Goal: Communication & Community: Share content

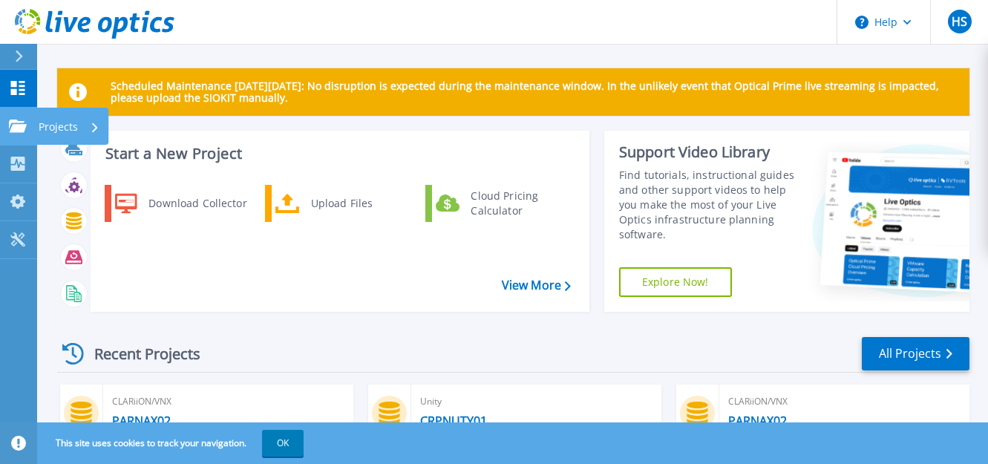
click at [17, 128] on icon at bounding box center [18, 125] width 18 height 13
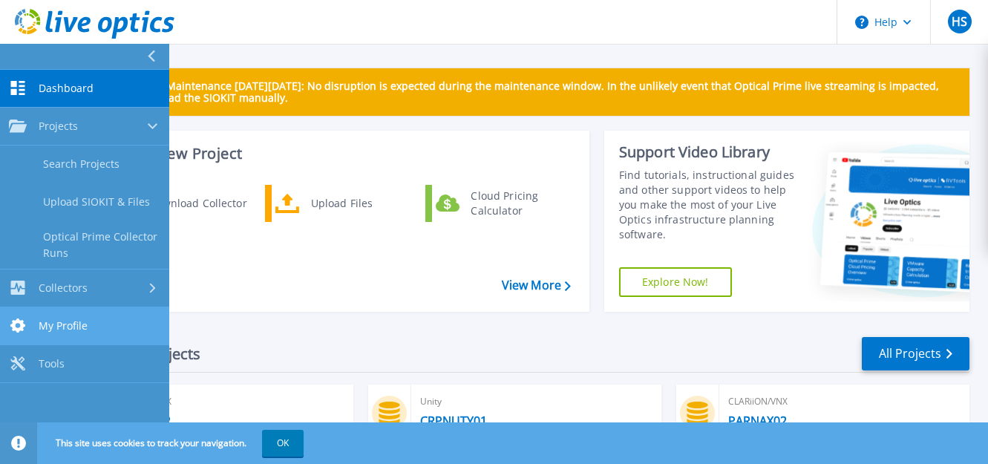
click at [77, 326] on span "My Profile" at bounding box center [63, 325] width 49 height 13
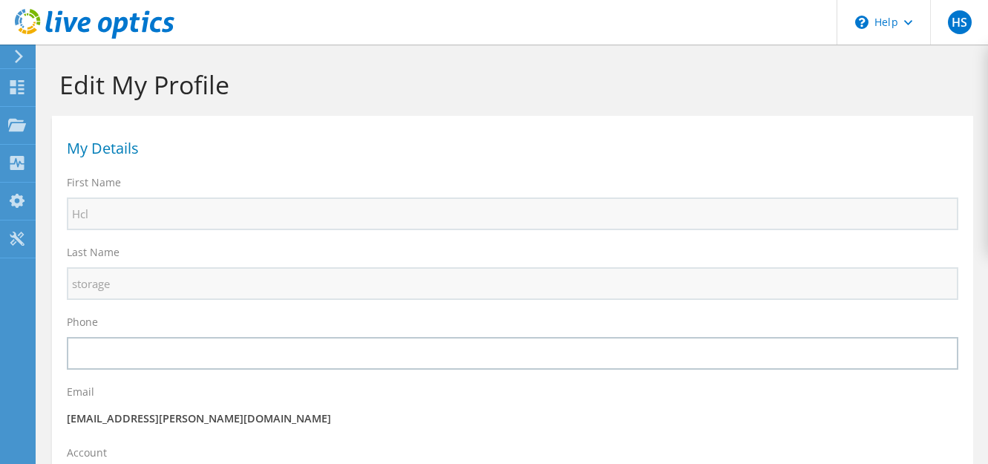
select select "75"
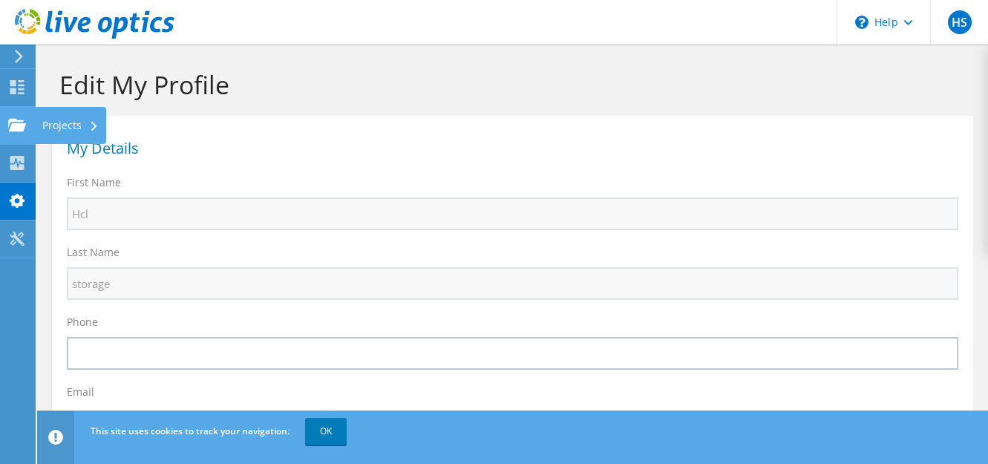
click at [12, 134] on div at bounding box center [17, 127] width 18 height 16
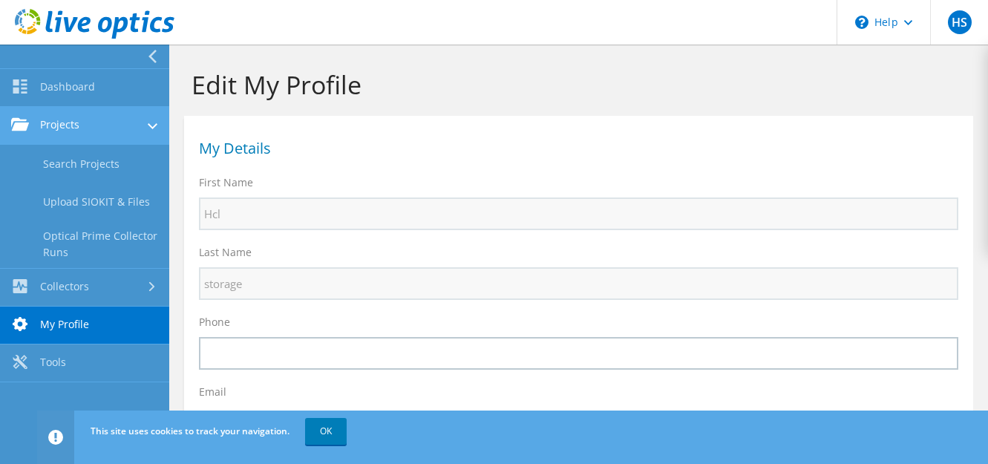
click at [79, 123] on link "Projects" at bounding box center [84, 126] width 169 height 38
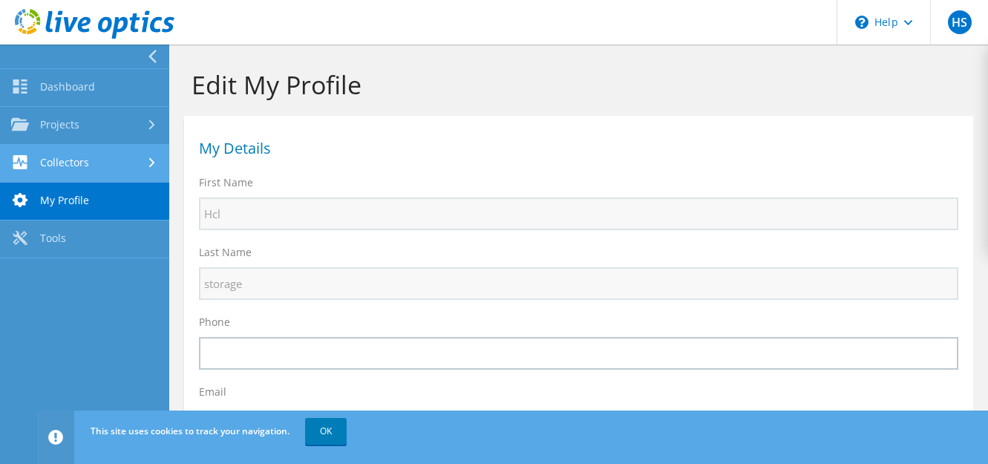
click at [77, 165] on link "Collectors" at bounding box center [84, 164] width 169 height 38
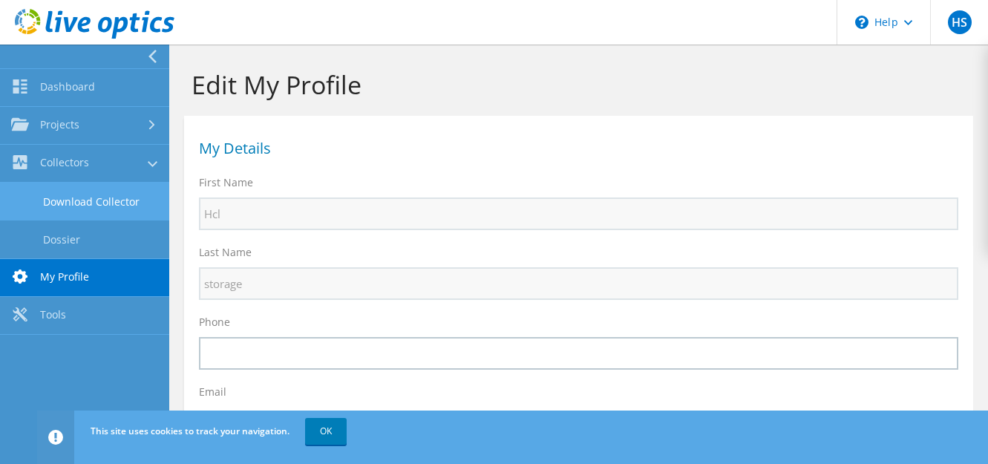
click at [82, 197] on link "Download Collector" at bounding box center [84, 202] width 169 height 38
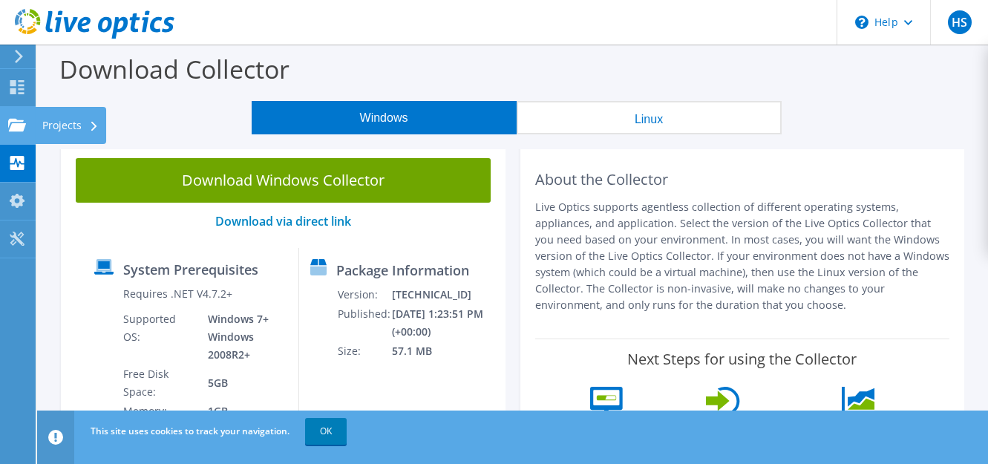
click at [12, 132] on div at bounding box center [17, 127] width 18 height 16
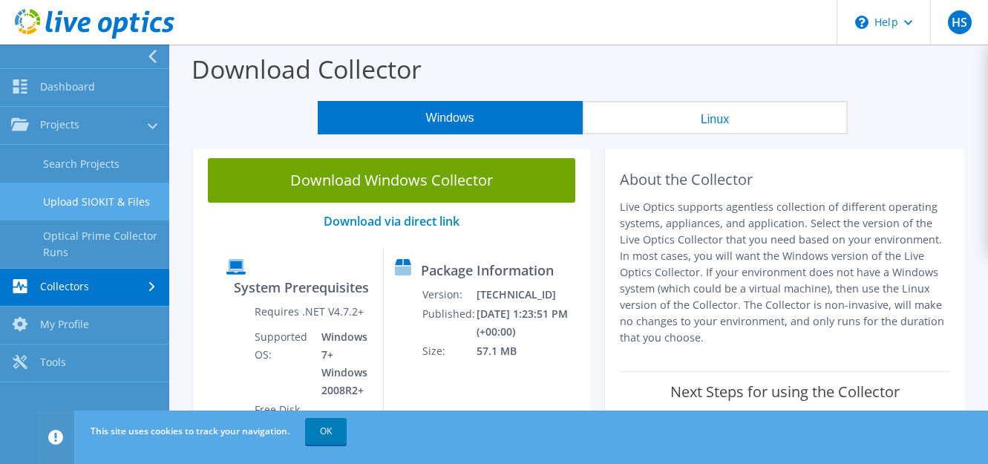
click at [82, 211] on link "Upload SIOKIT & Files" at bounding box center [84, 202] width 169 height 38
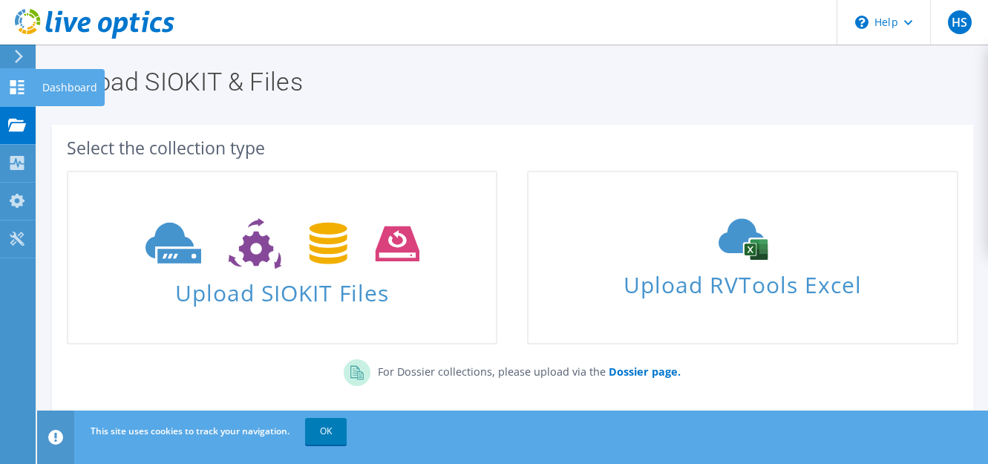
click at [17, 86] on icon at bounding box center [17, 87] width 18 height 14
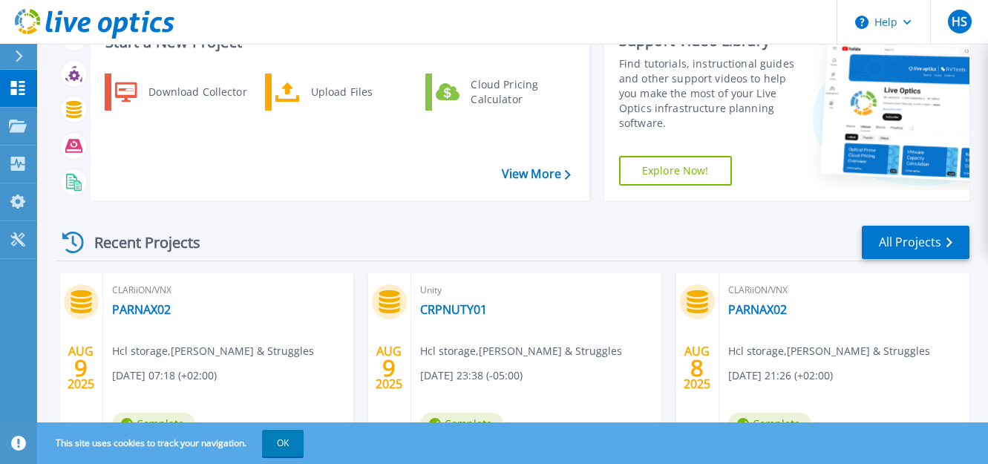
scroll to position [116, 0]
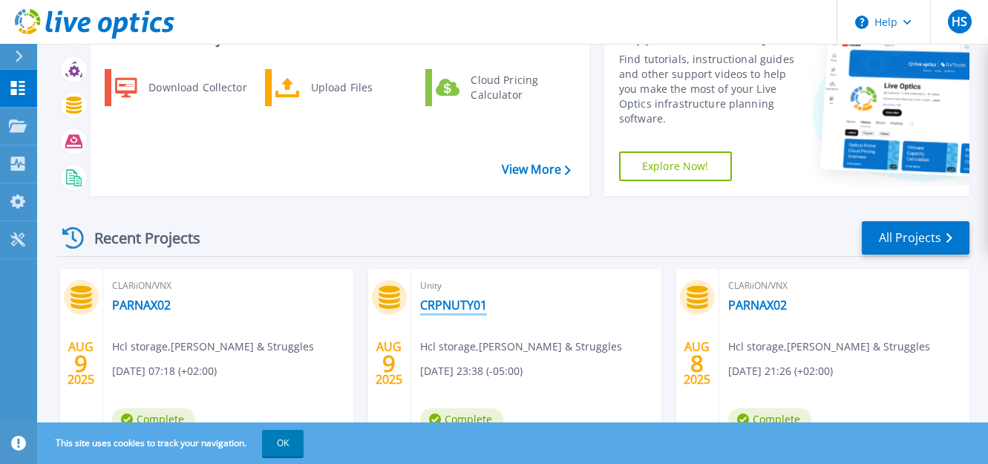
click at [444, 309] on link "CRPNUTY01" at bounding box center [453, 305] width 67 height 15
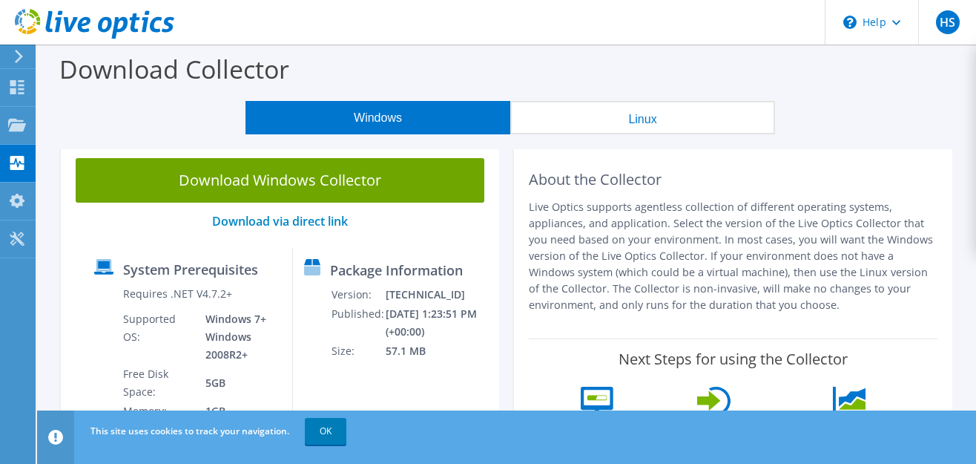
click at [351, 185] on link "Download Windows Collector" at bounding box center [280, 180] width 409 height 45
click at [58, 122] on div "Projects" at bounding box center [70, 125] width 71 height 37
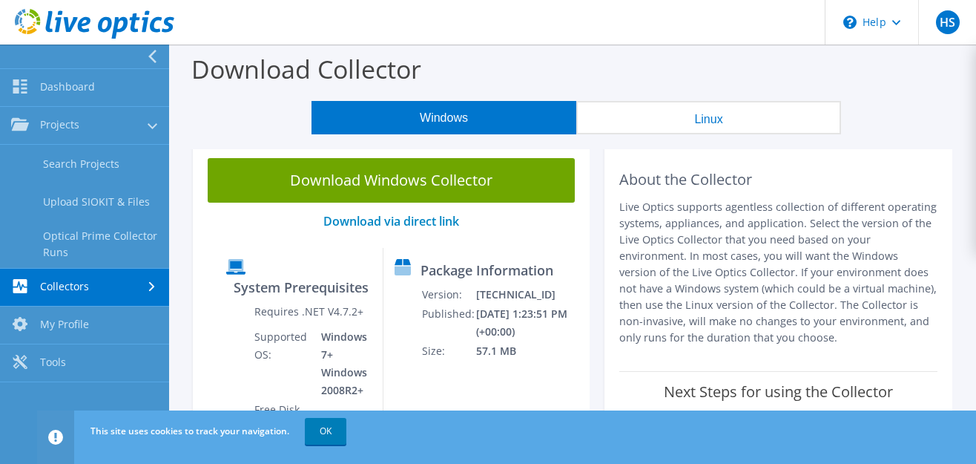
click at [99, 284] on link "Collectors" at bounding box center [84, 288] width 169 height 38
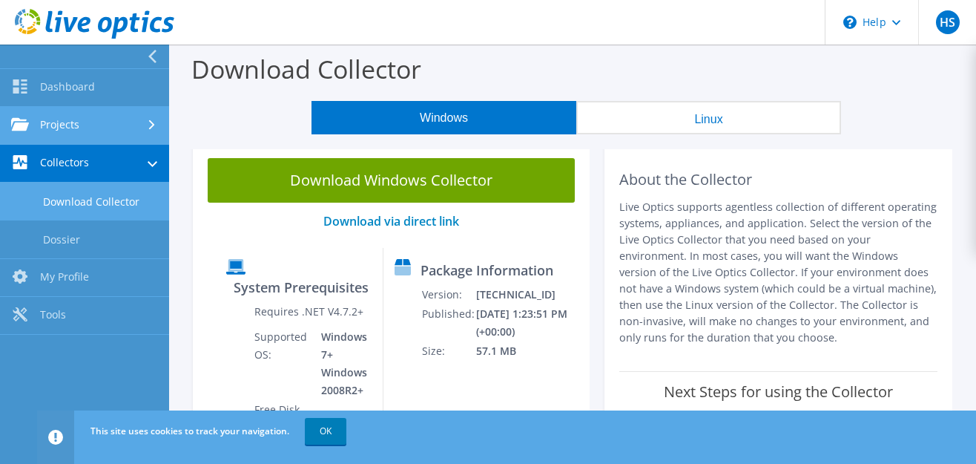
click at [96, 122] on link "Projects" at bounding box center [84, 126] width 169 height 38
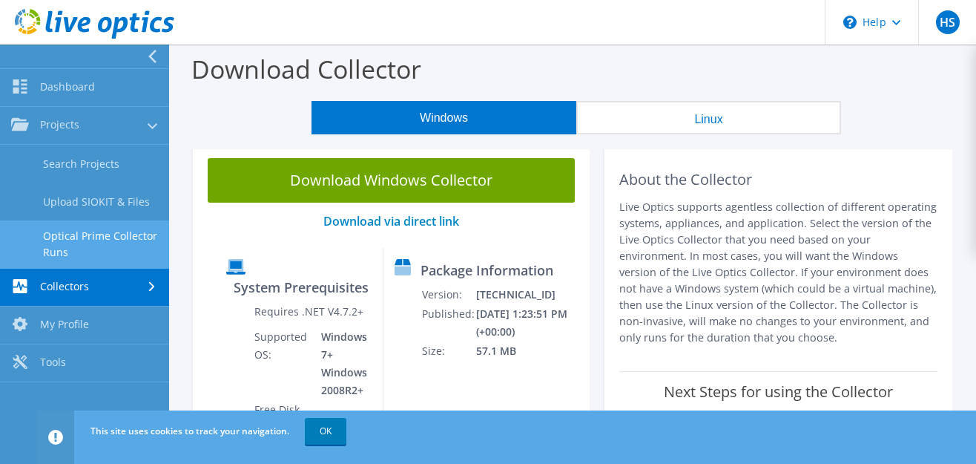
click at [78, 234] on link "Optical Prime Collector Runs" at bounding box center [84, 243] width 169 height 47
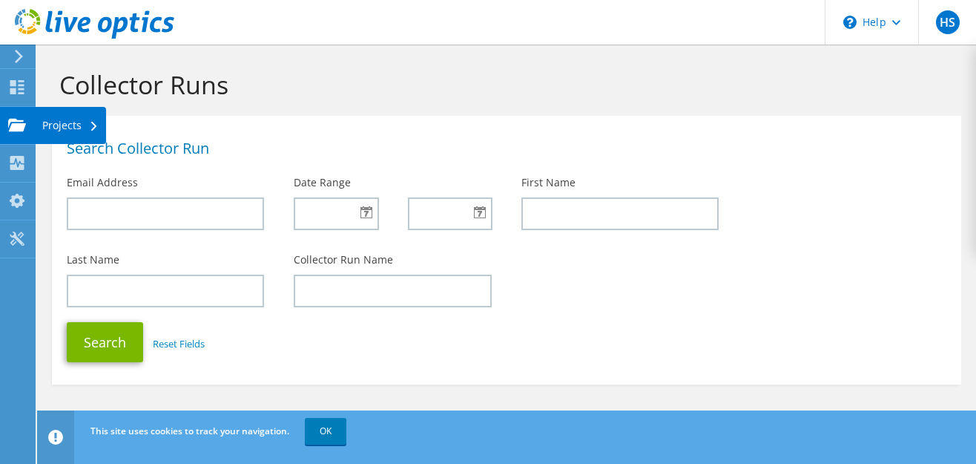
click at [19, 131] on icon at bounding box center [17, 125] width 18 height 14
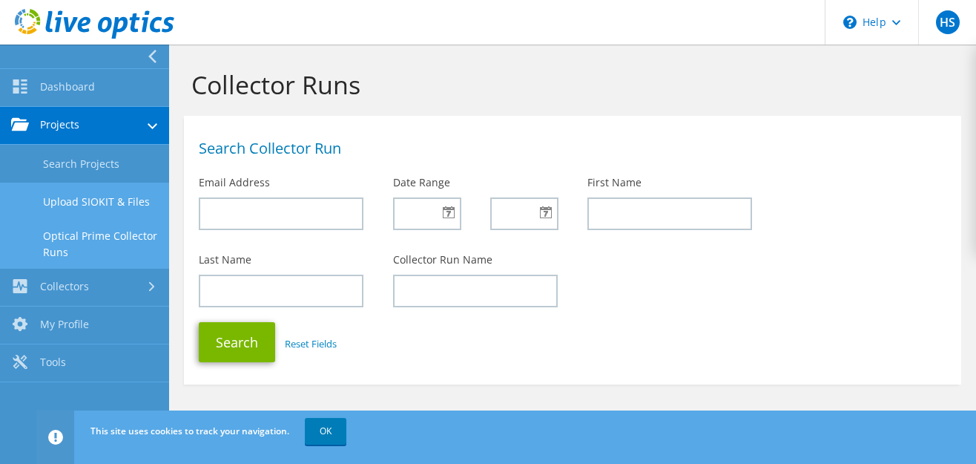
click at [99, 197] on link "Upload SIOKIT & Files" at bounding box center [84, 202] width 169 height 38
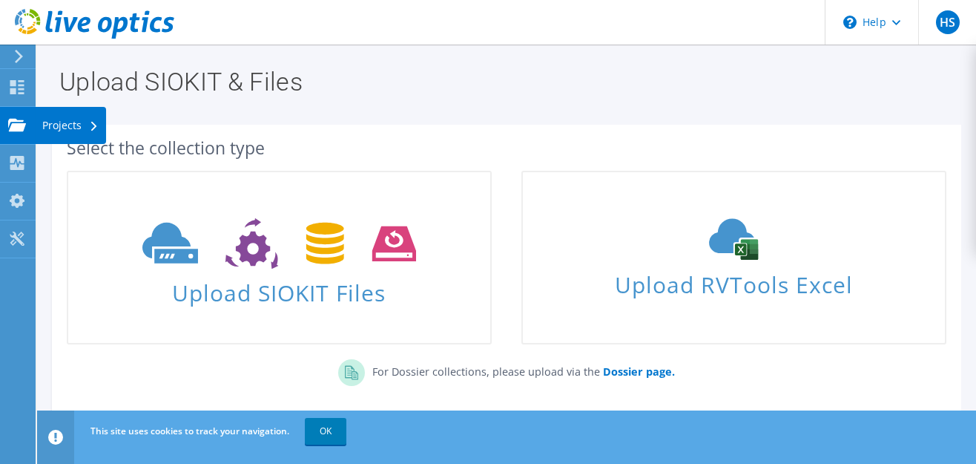
click at [70, 114] on div "Projects" at bounding box center [70, 125] width 71 height 37
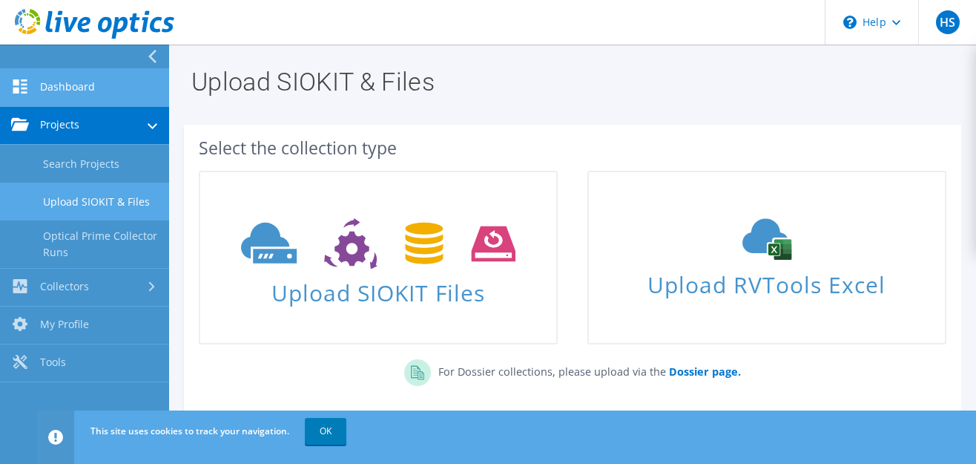
click at [70, 91] on link "Dashboard" at bounding box center [84, 88] width 169 height 38
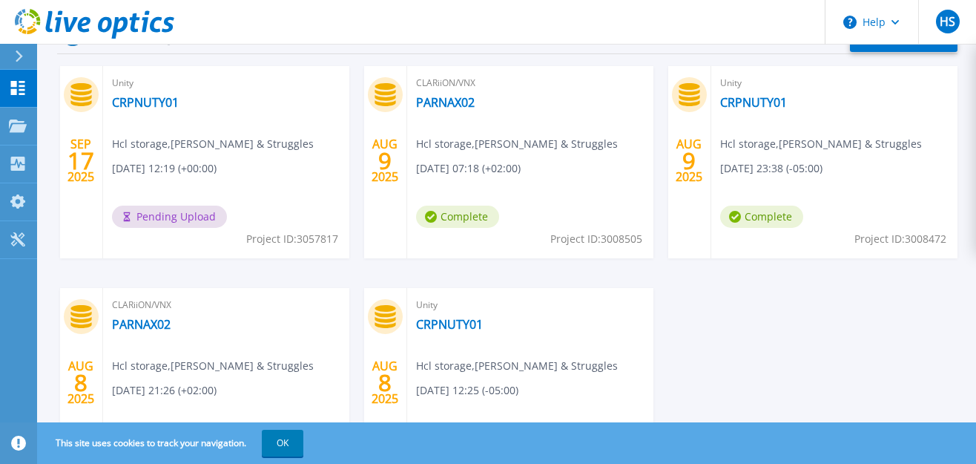
scroll to position [320, 0]
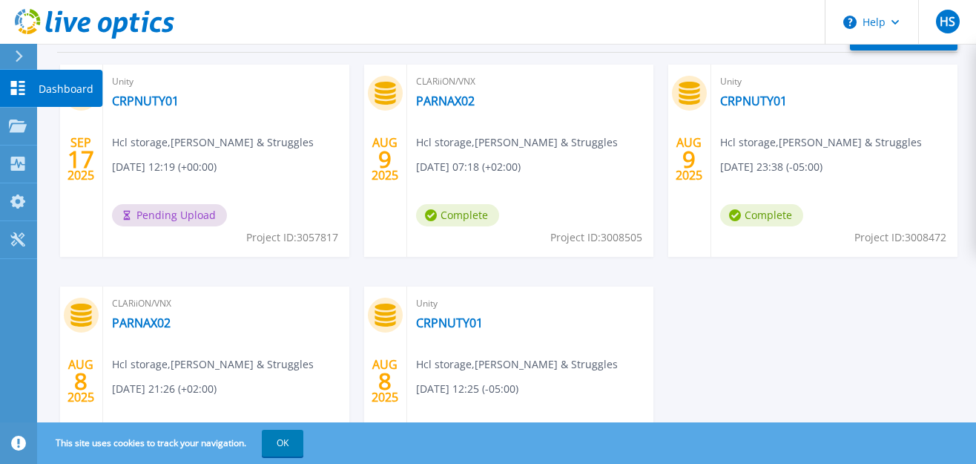
click at [26, 82] on icon at bounding box center [18, 88] width 18 height 14
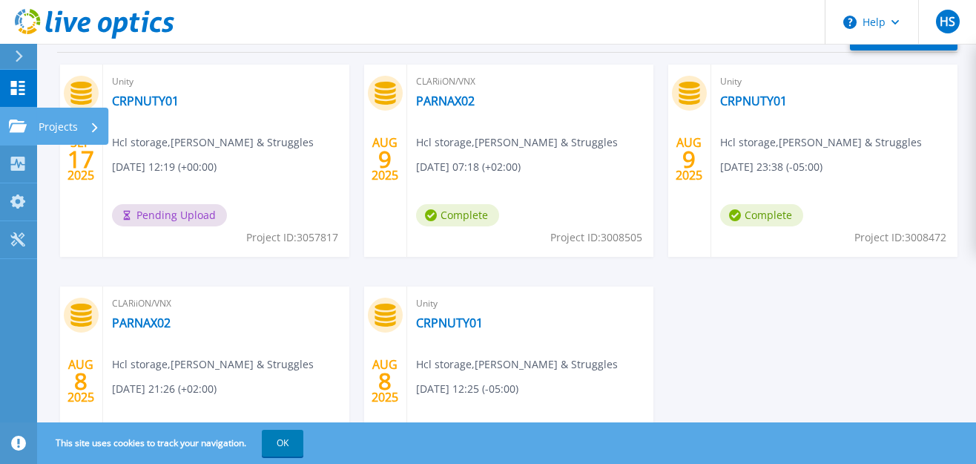
click at [12, 125] on icon at bounding box center [18, 125] width 18 height 13
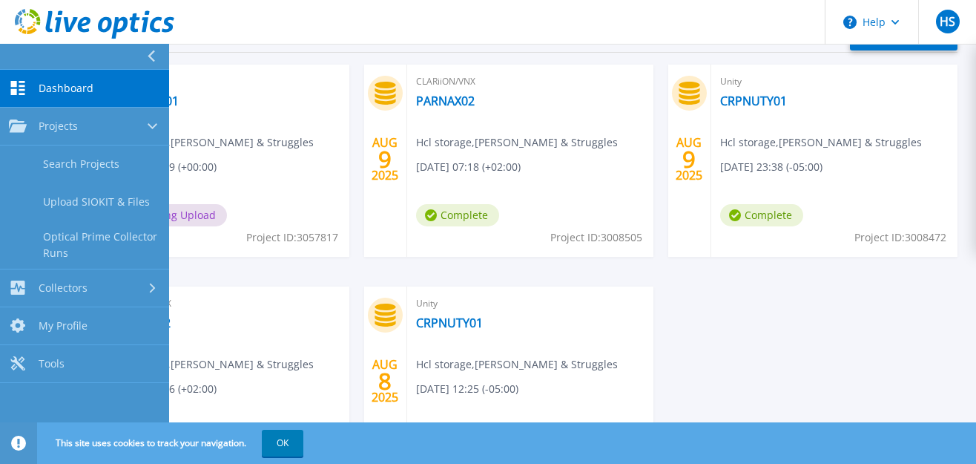
click at [42, 84] on span "Dashboard" at bounding box center [66, 88] width 55 height 13
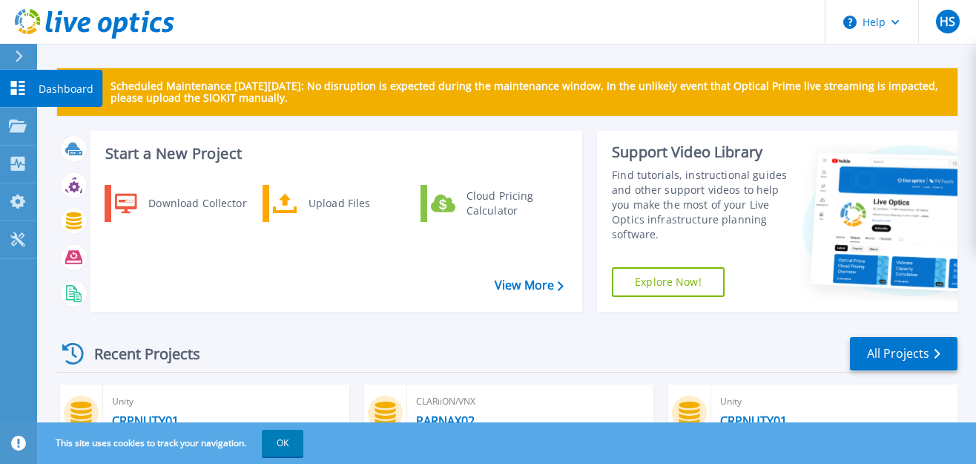
click at [9, 88] on icon at bounding box center [18, 88] width 18 height 14
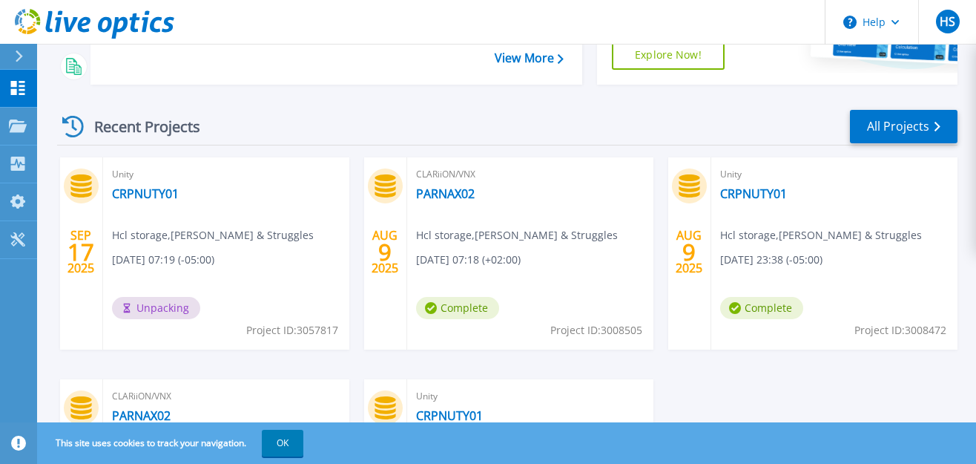
scroll to position [229, 0]
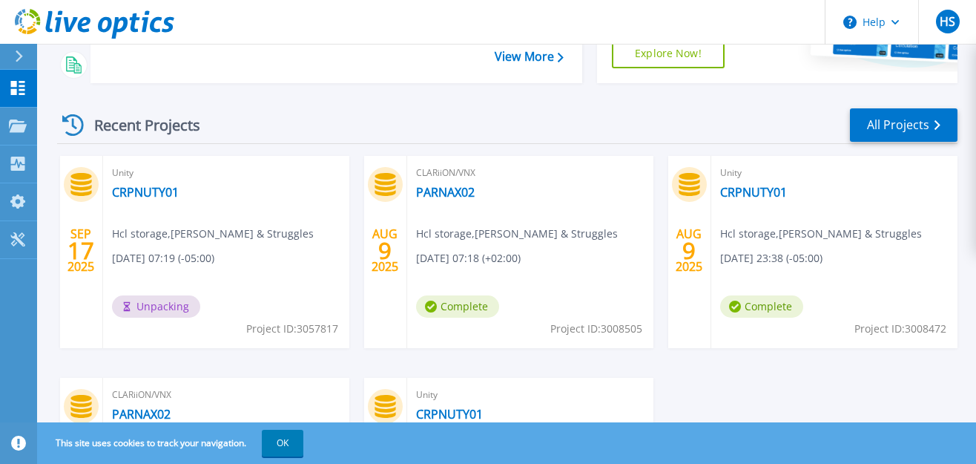
click at [154, 310] on span "Unpacking" at bounding box center [156, 306] width 88 height 22
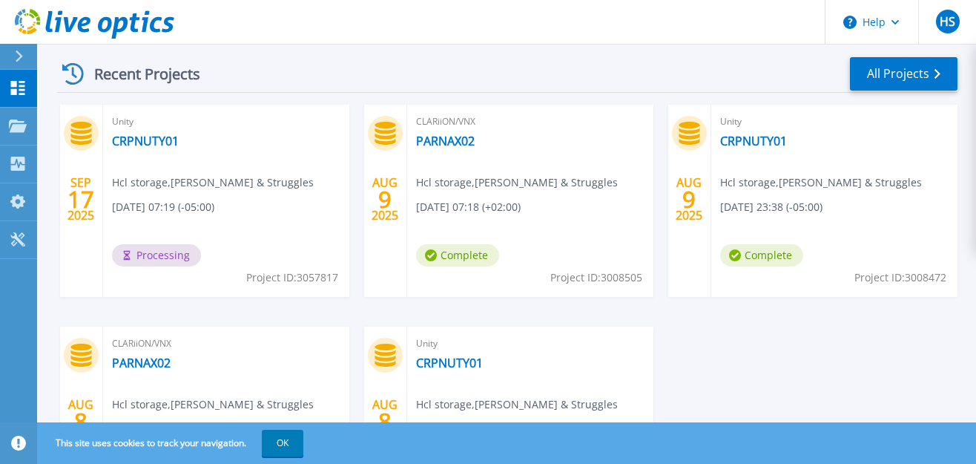
scroll to position [286, 0]
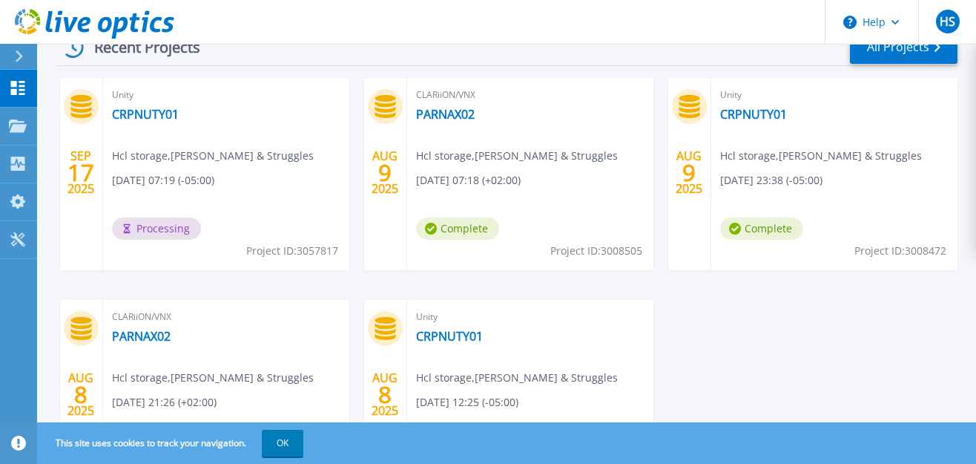
scroll to position [309, 0]
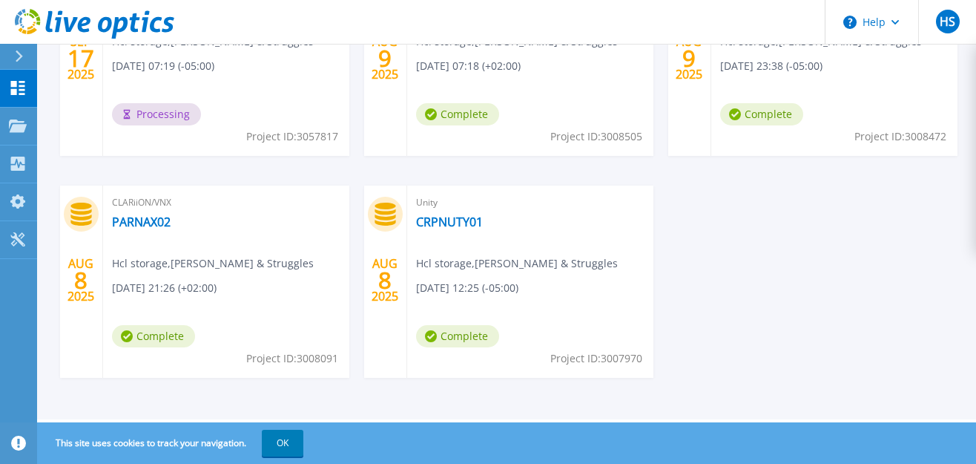
scroll to position [347, 0]
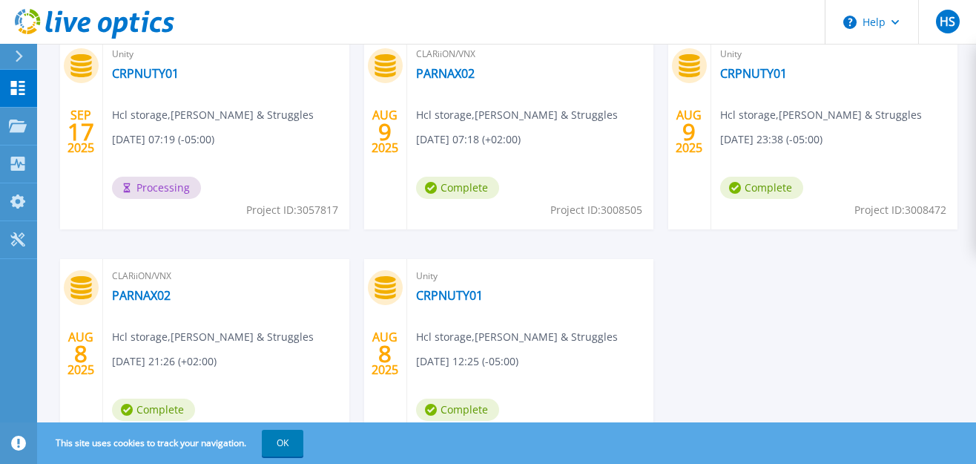
click at [148, 194] on span "Processing" at bounding box center [156, 188] width 89 height 22
click at [142, 74] on link "CRPNUTY01" at bounding box center [145, 73] width 67 height 15
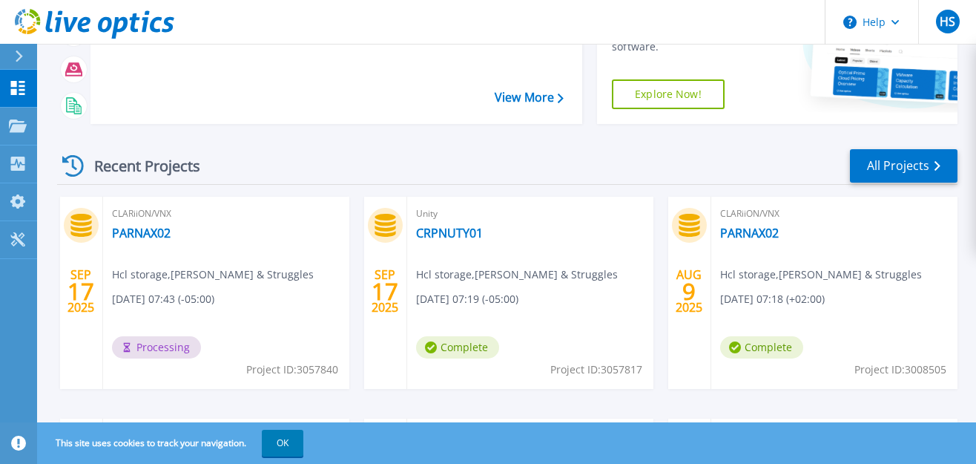
scroll to position [185, 0]
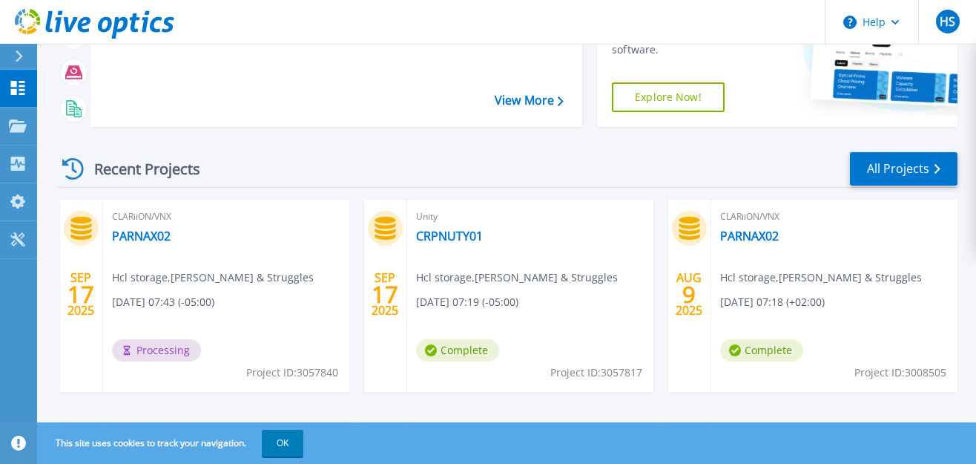
click at [252, 301] on div "CLARiiON/VNX PARNAX02 Hcl storage , [PERSON_NAME] & Struggles [DATE] 07:43 (-05…" at bounding box center [226, 296] width 246 height 192
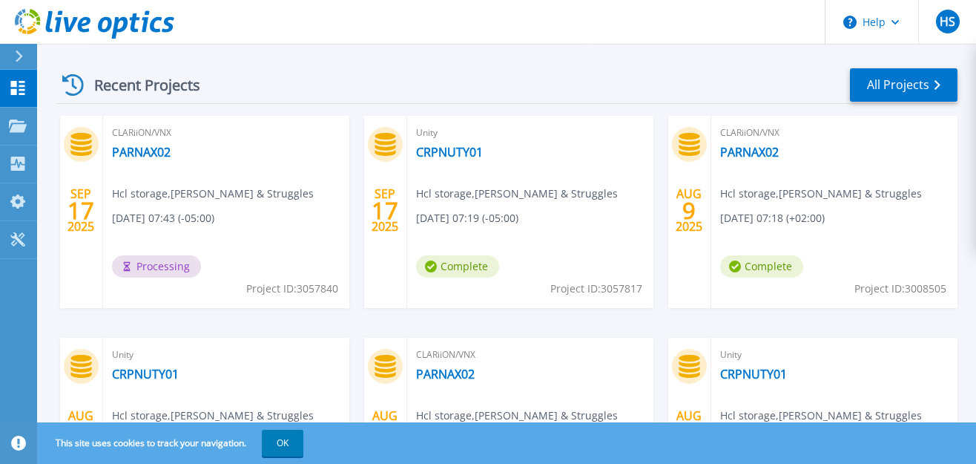
scroll to position [274, 0]
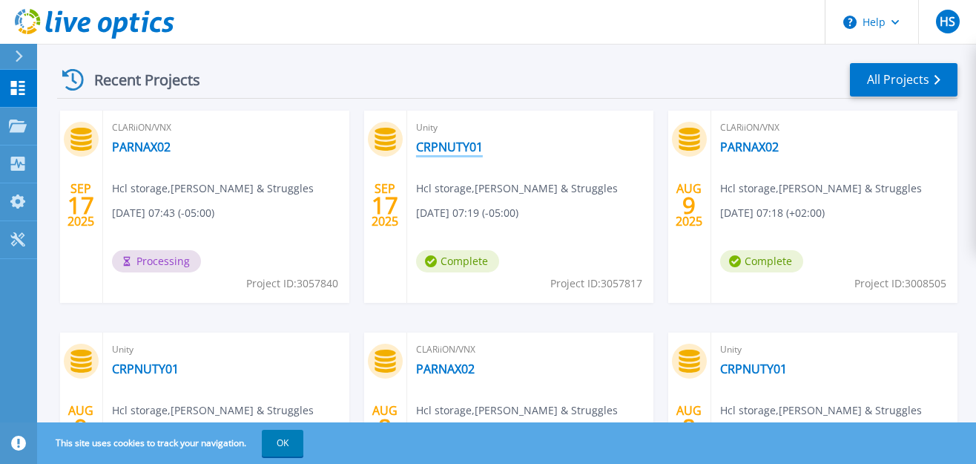
click at [444, 146] on link "CRPNUTY01" at bounding box center [449, 146] width 67 height 15
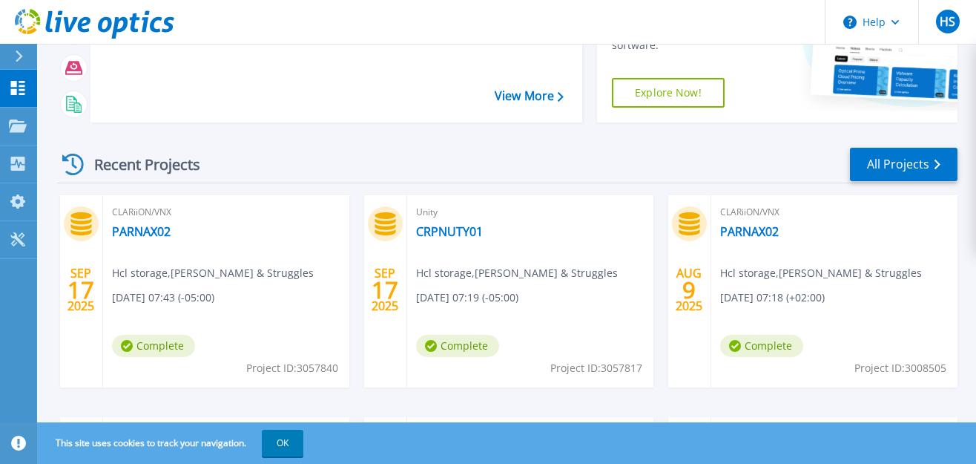
scroll to position [194, 0]
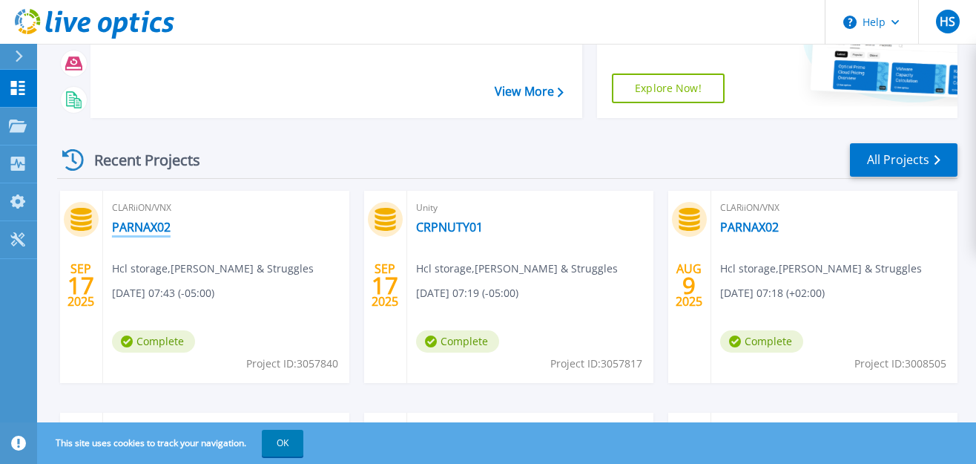
click at [150, 228] on link "PARNAX02" at bounding box center [141, 227] width 59 height 15
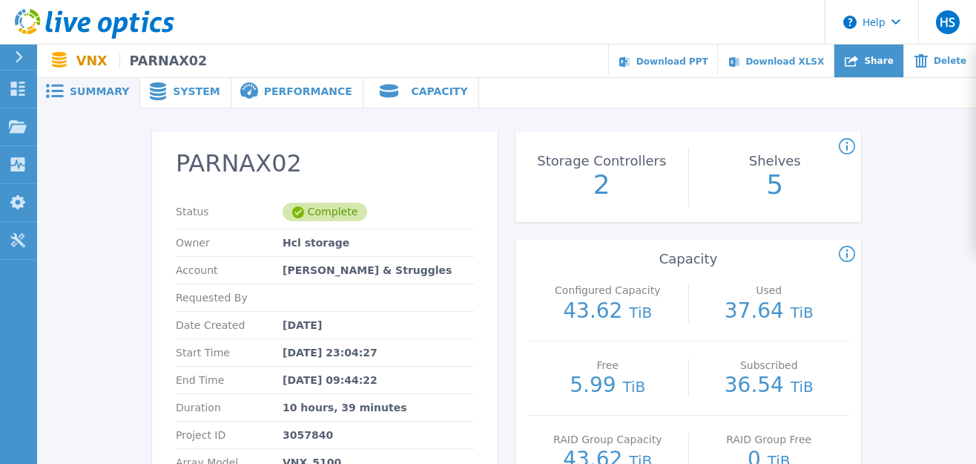
click at [876, 59] on span "Share" at bounding box center [878, 60] width 29 height 9
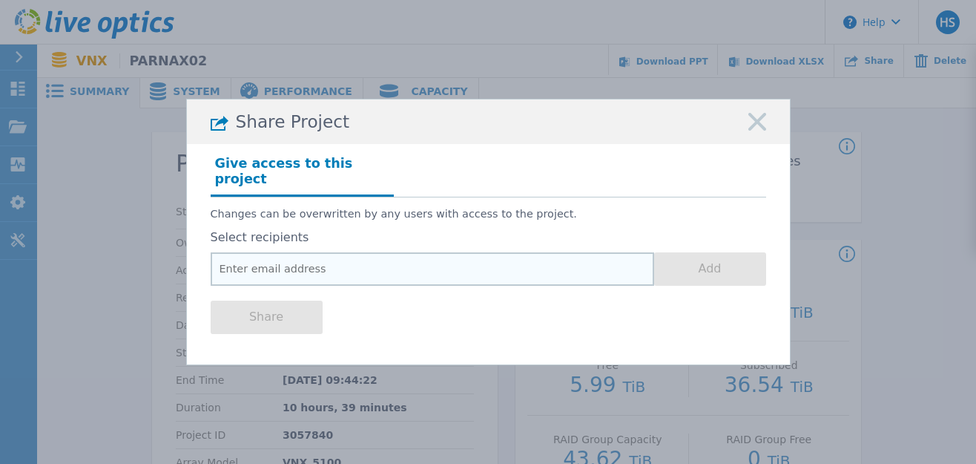
click at [329, 263] on input "email" at bounding box center [433, 268] width 444 height 33
paste input "[PERSON_NAME][EMAIL_ADDRESS][DOMAIN_NAME]"
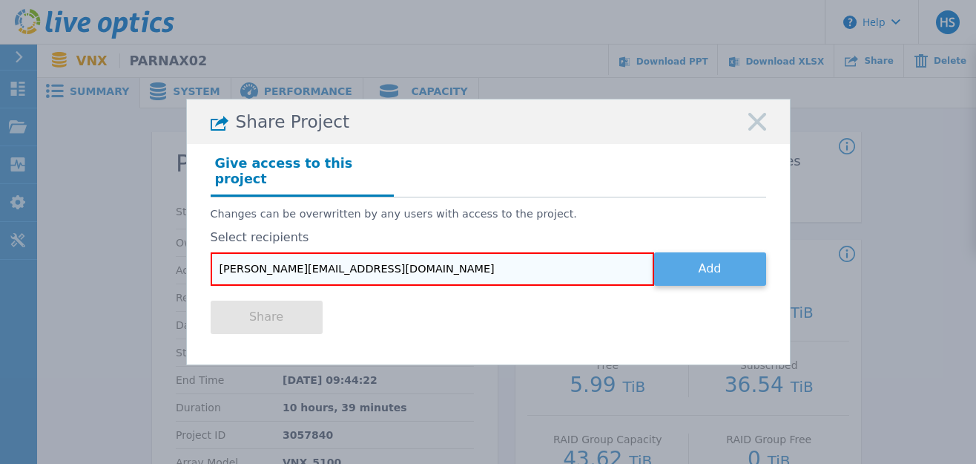
type input "[PERSON_NAME][EMAIL_ADDRESS][DOMAIN_NAME]"
click at [708, 252] on button "Add" at bounding box center [710, 268] width 112 height 33
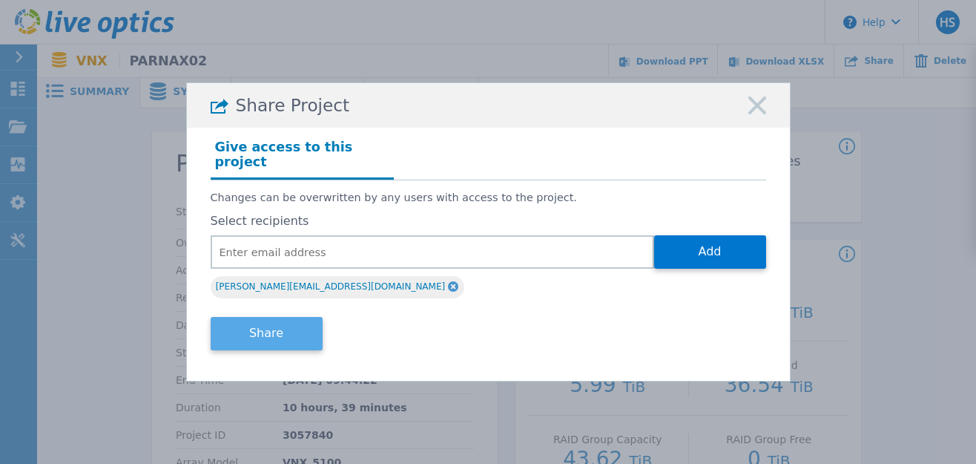
click at [279, 330] on button "Share" at bounding box center [267, 333] width 112 height 33
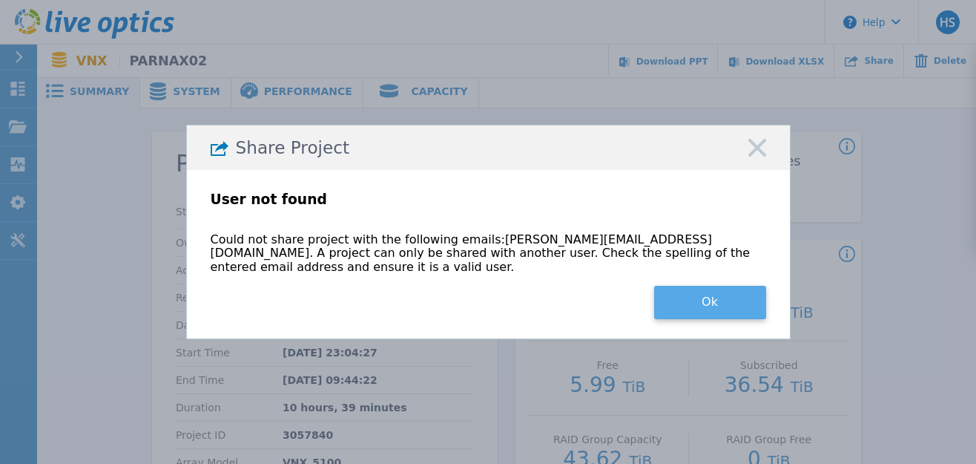
click at [709, 292] on button "Ok" at bounding box center [710, 302] width 112 height 33
